Goal: Transaction & Acquisition: Subscribe to service/newsletter

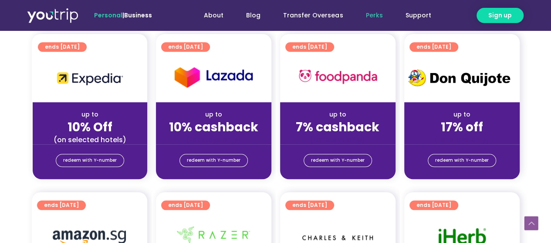
scroll to position [392, 0]
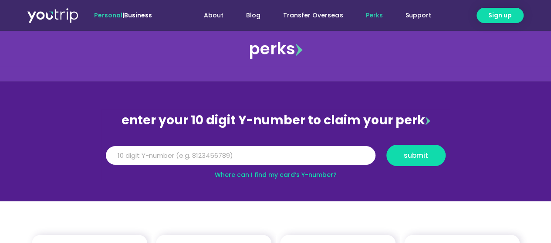
scroll to position [58, 0]
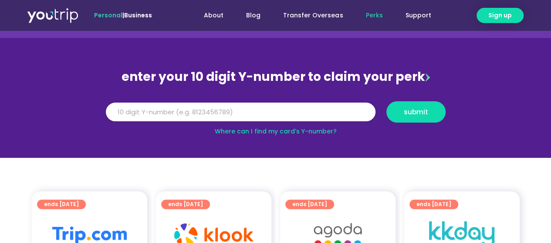
click at [317, 132] on link "Where can I find my card’s Y-number?" at bounding box center [276, 131] width 122 height 9
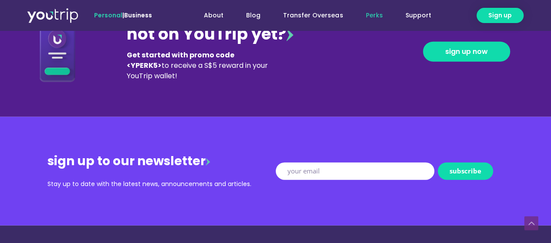
scroll to position [1001, 0]
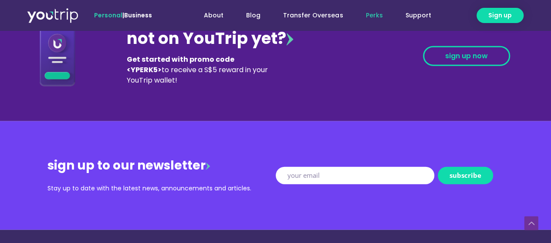
click at [462, 57] on span "sign up now" at bounding box center [466, 56] width 43 height 7
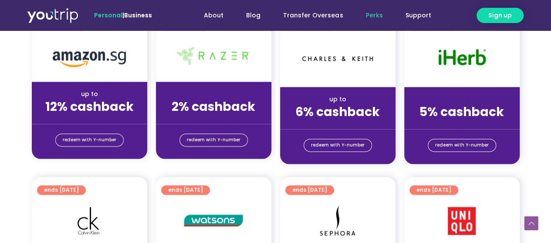
scroll to position [537, 0]
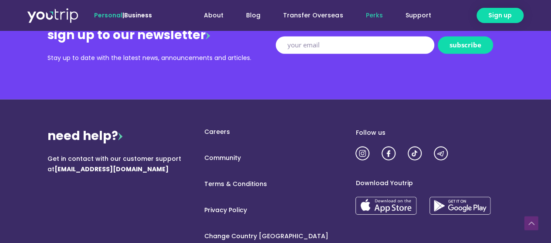
scroll to position [1117, 0]
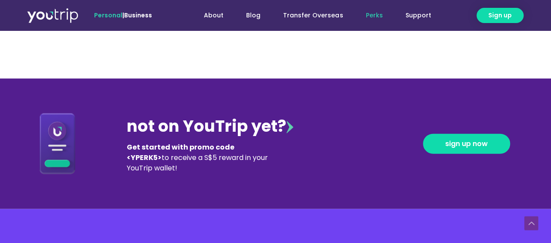
scroll to position [905, 0]
